Goal: Task Accomplishment & Management: Manage account settings

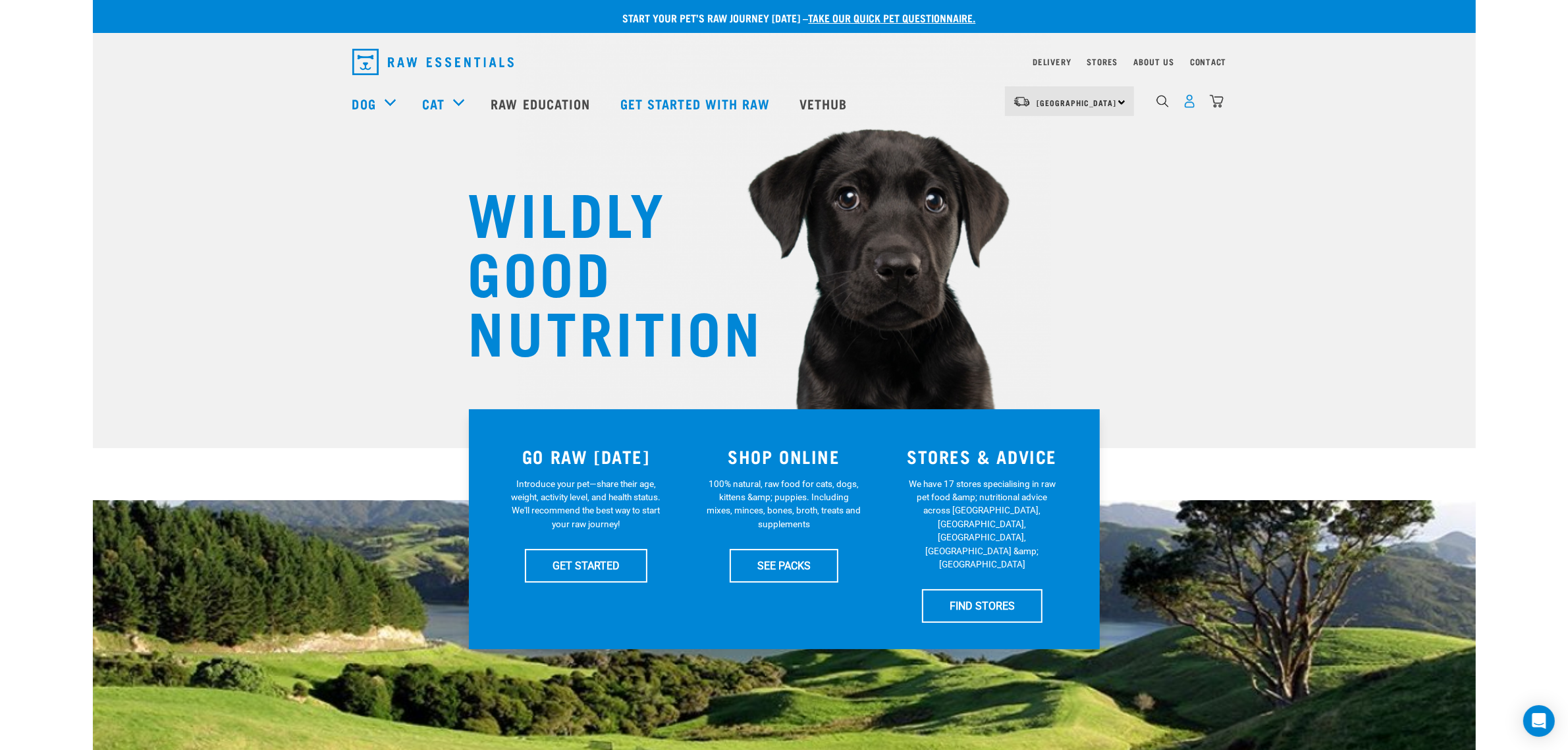
click at [1192, 101] on img "dropdown navigation" at bounding box center [1190, 101] width 14 height 14
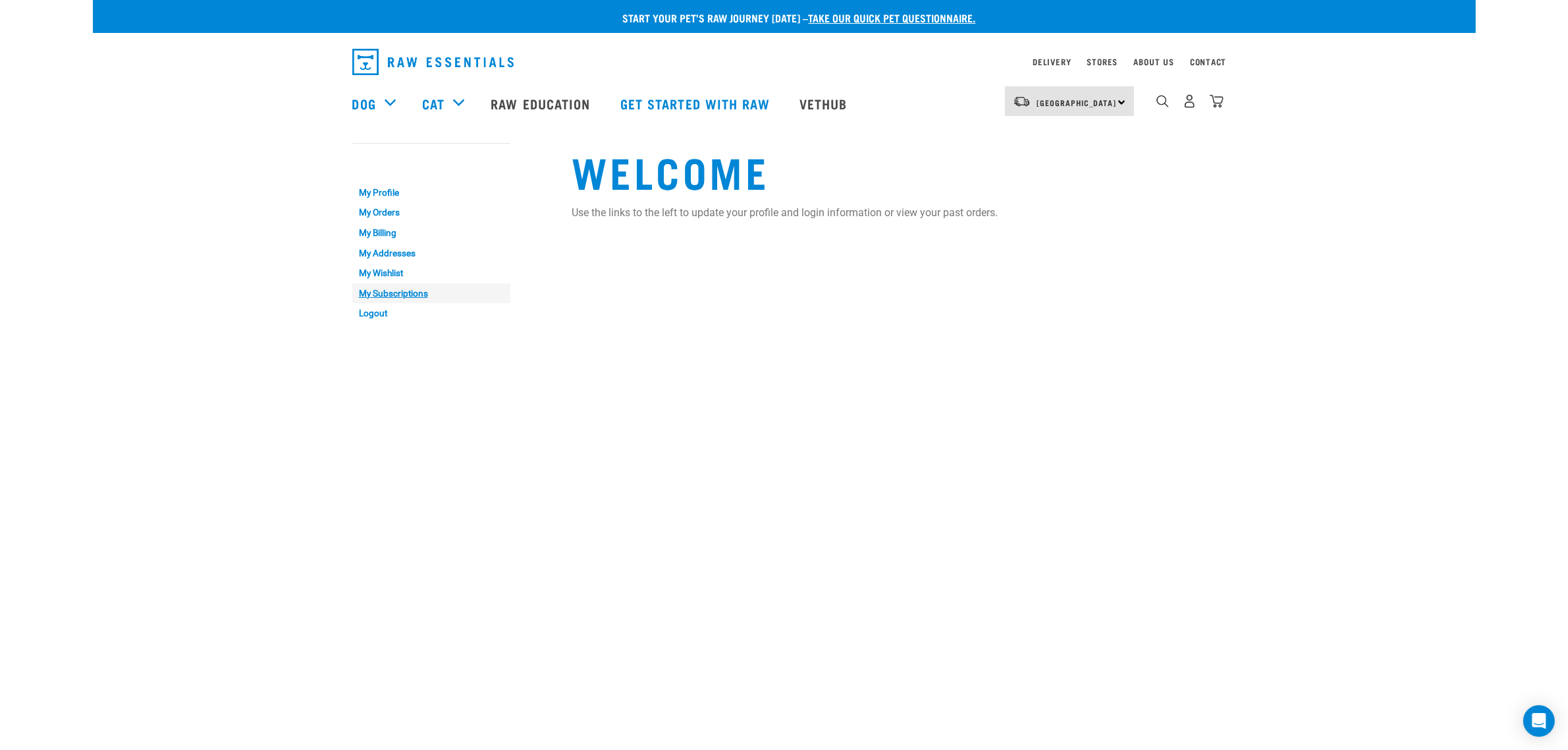
click at [372, 290] on link "My Subscriptions" at bounding box center [432, 293] width 158 height 20
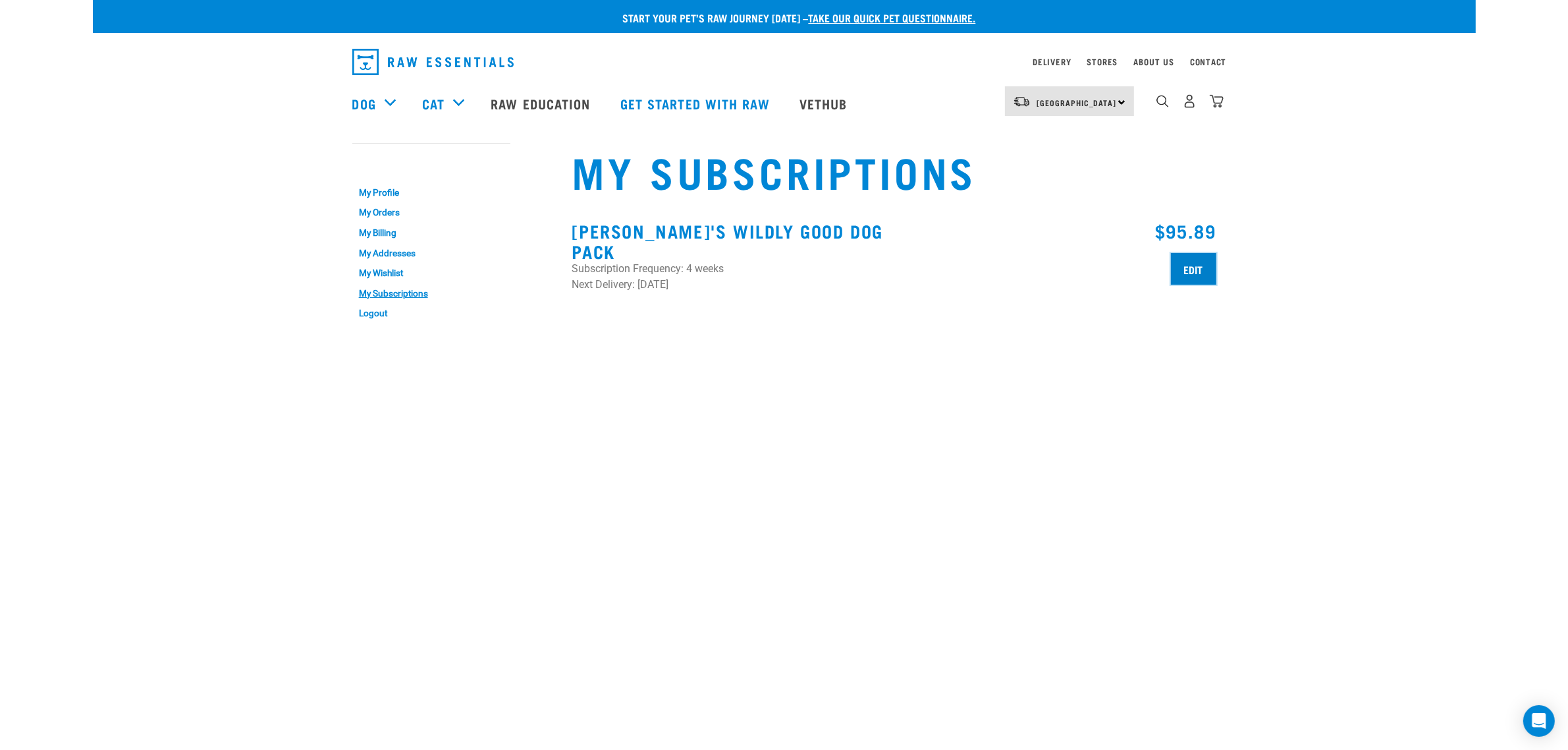
click at [1187, 275] on input "Edit" at bounding box center [1194, 269] width 46 height 32
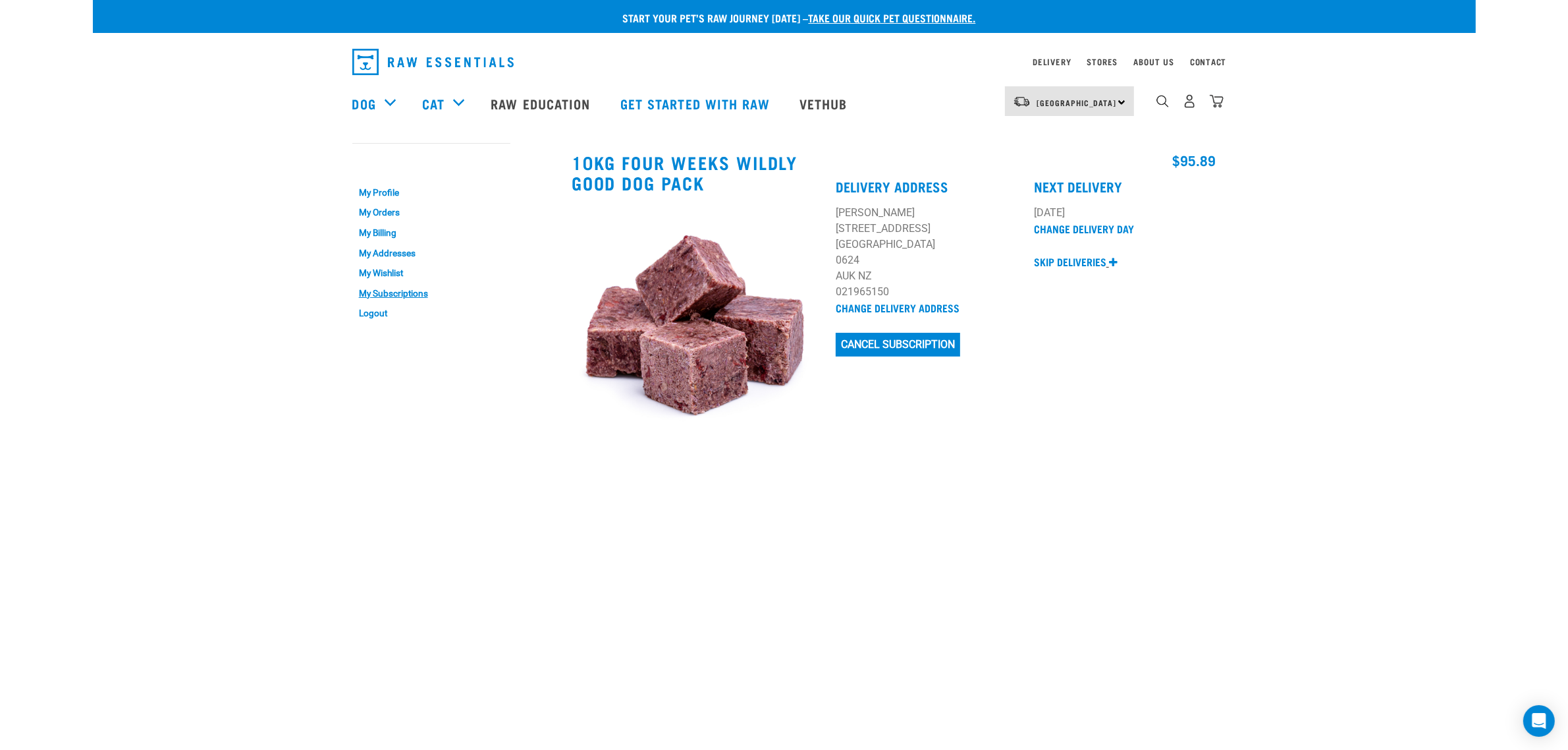
click at [1088, 255] on p "Skip deliveries" at bounding box center [1071, 262] width 73 height 15
click at [1042, 304] on label "Skip" at bounding box center [1063, 310] width 57 height 15
click at [1042, 304] on 2025 "Skip" at bounding box center [1038, 308] width 9 height 9
checkbox 2025 "true"
